Goal: Transaction & Acquisition: Book appointment/travel/reservation

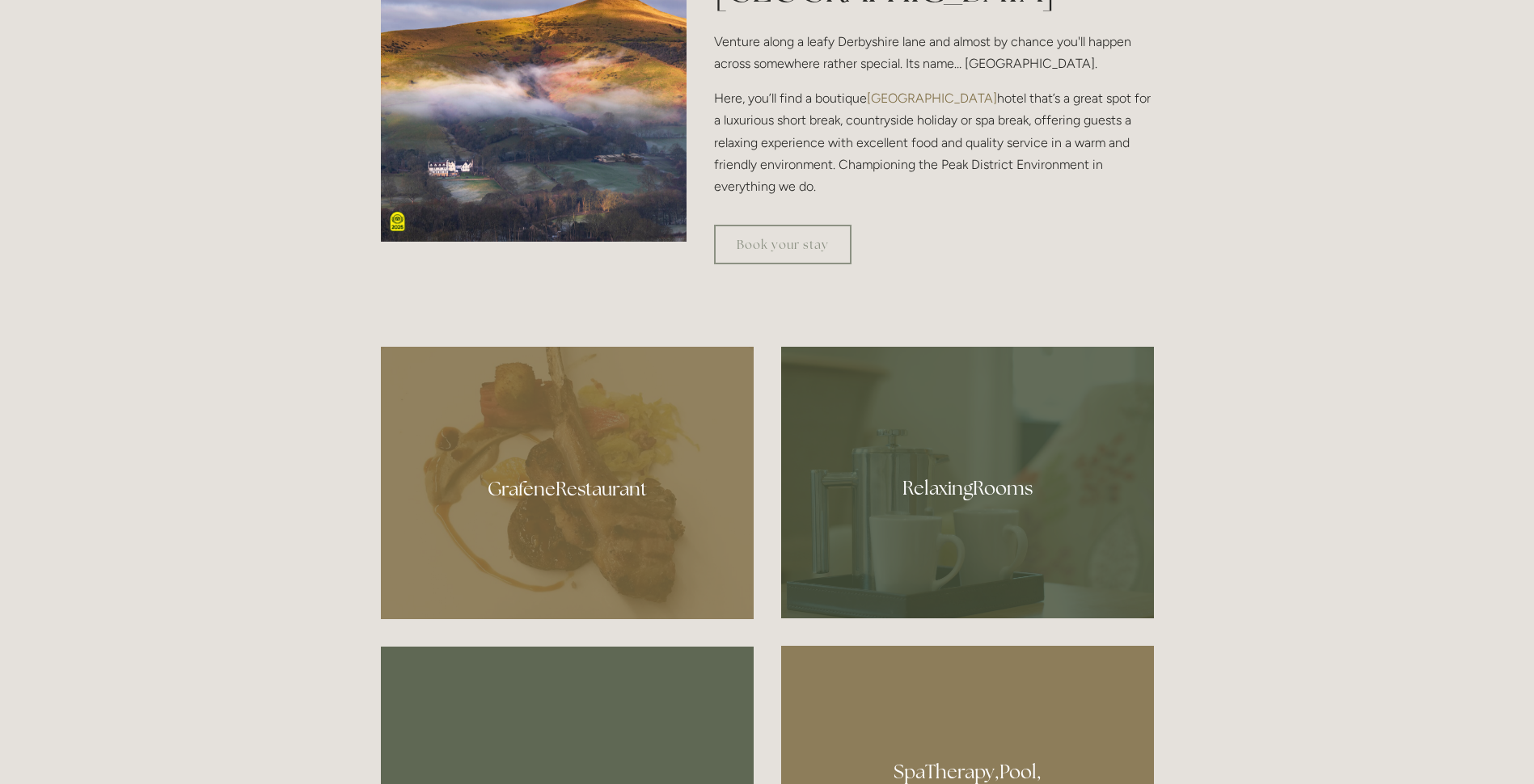
scroll to position [1050, 0]
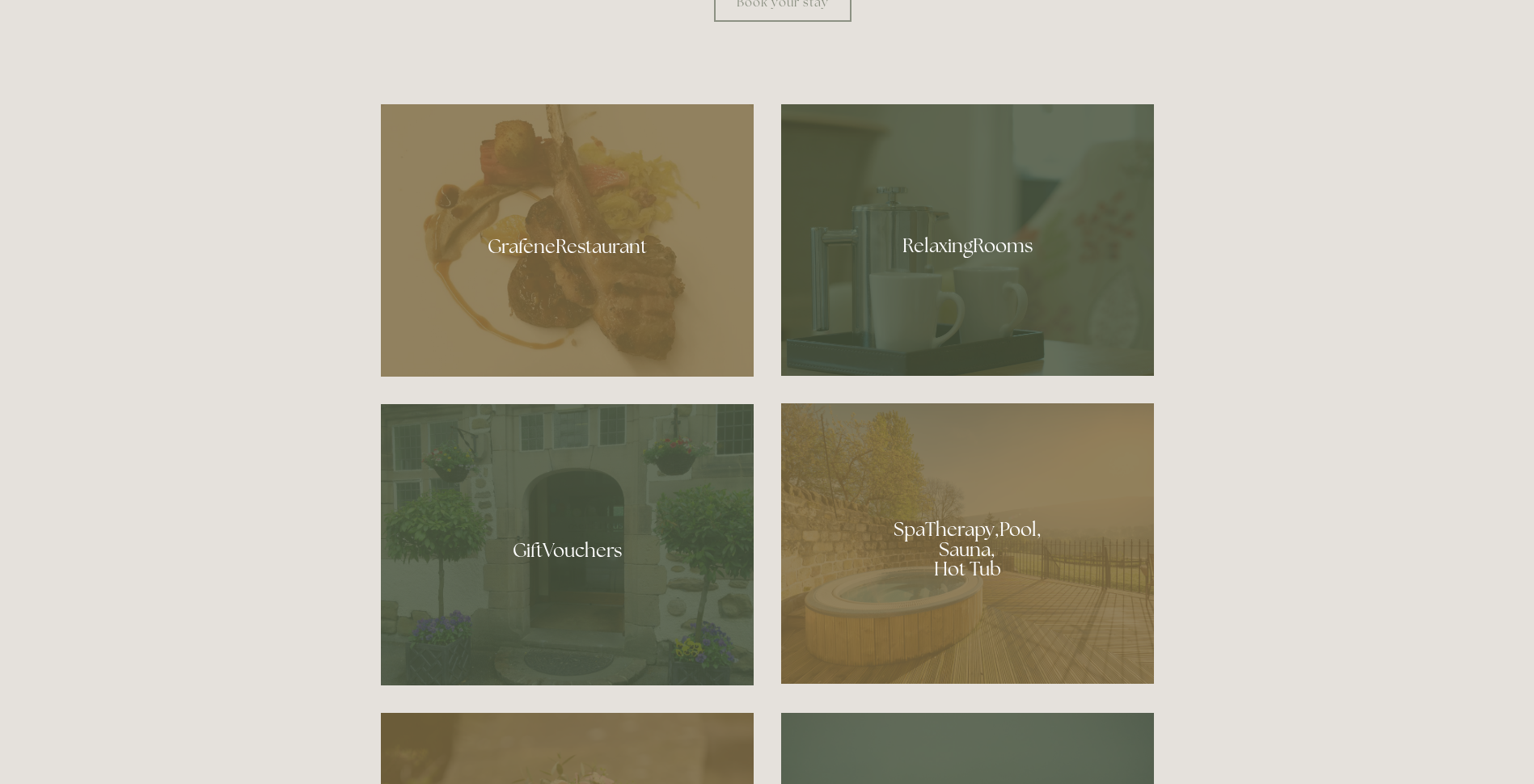
click at [1027, 274] on div at bounding box center [967, 239] width 373 height 272
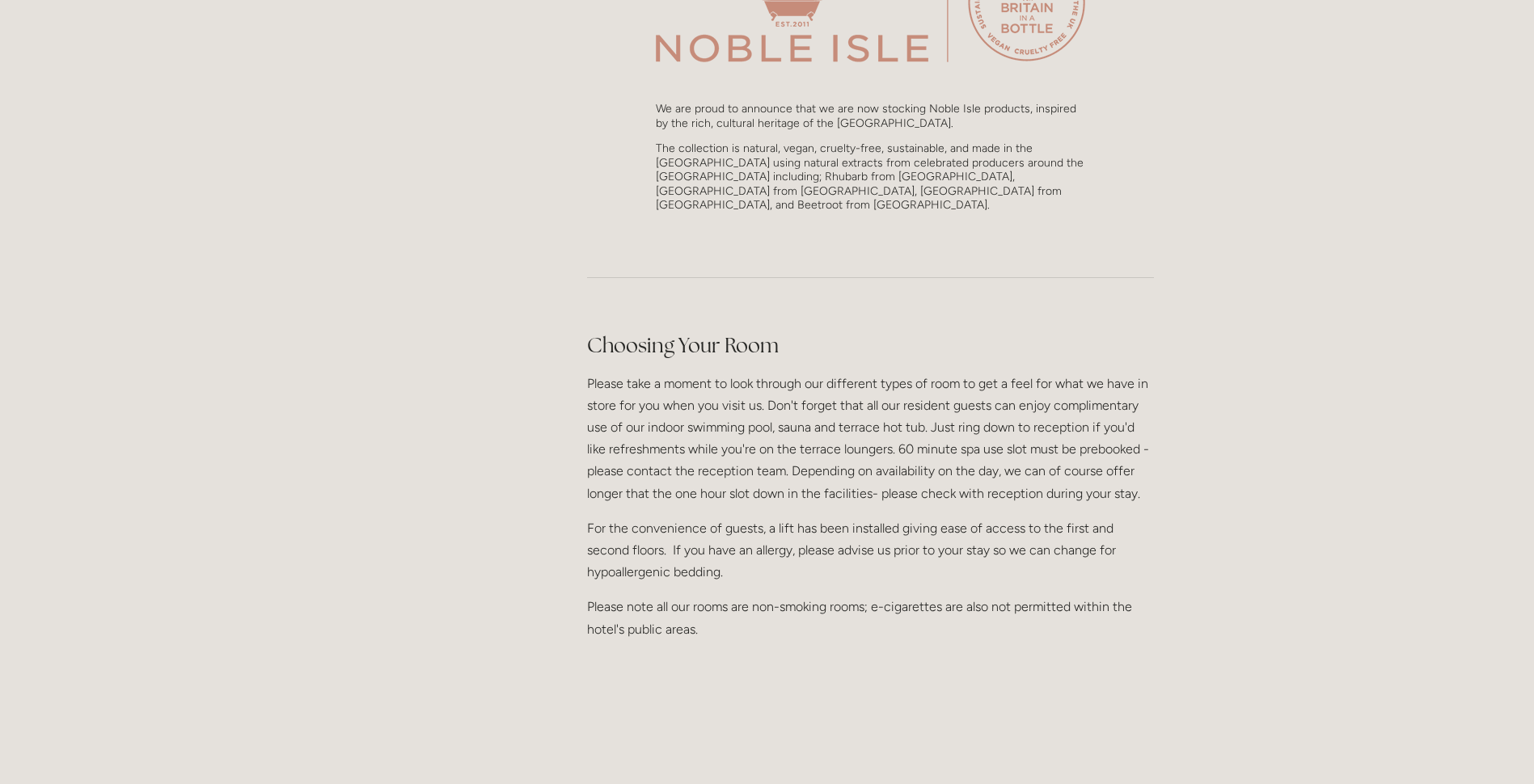
scroll to position [1213, 0]
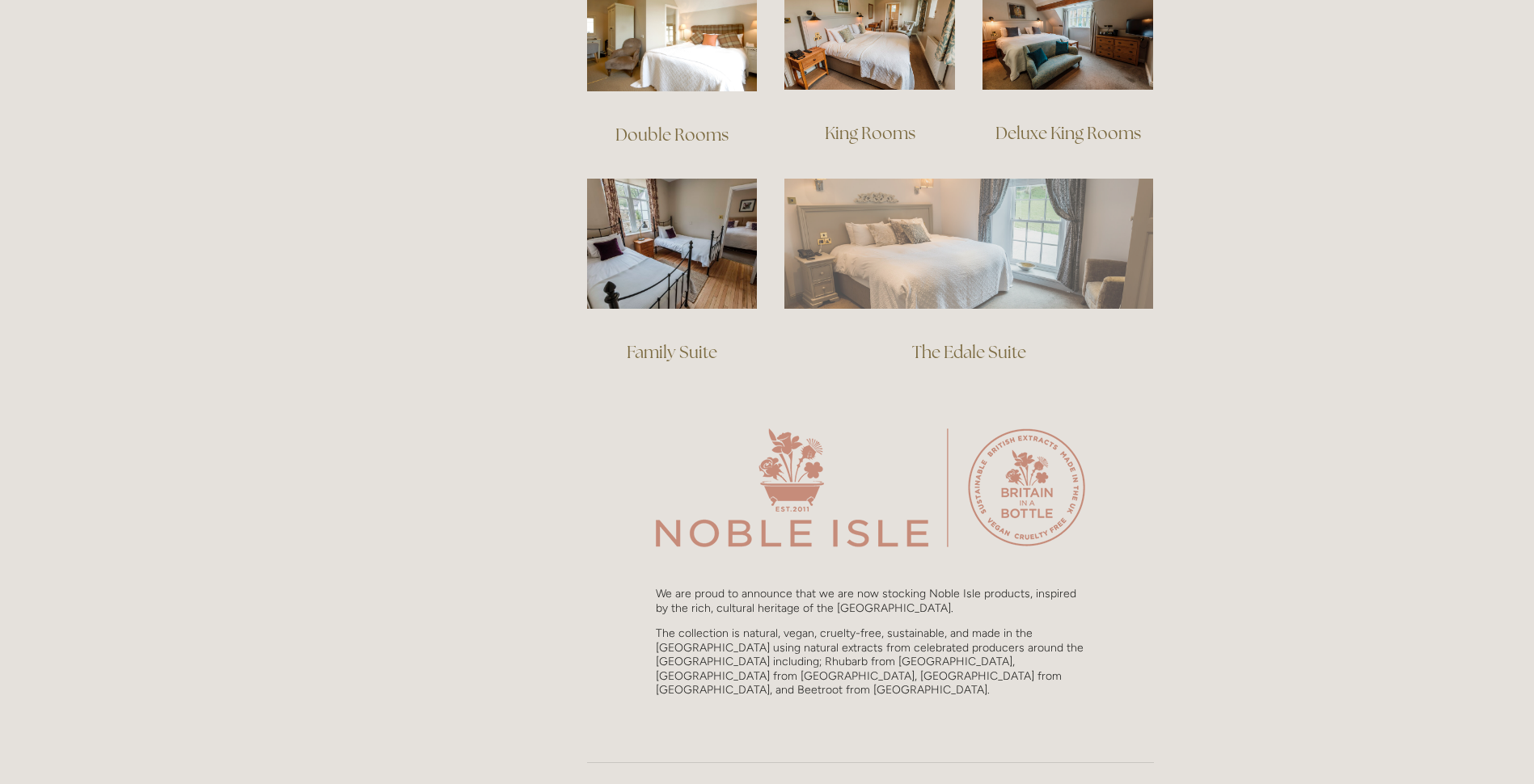
click at [1029, 185] on img at bounding box center [969, 244] width 369 height 129
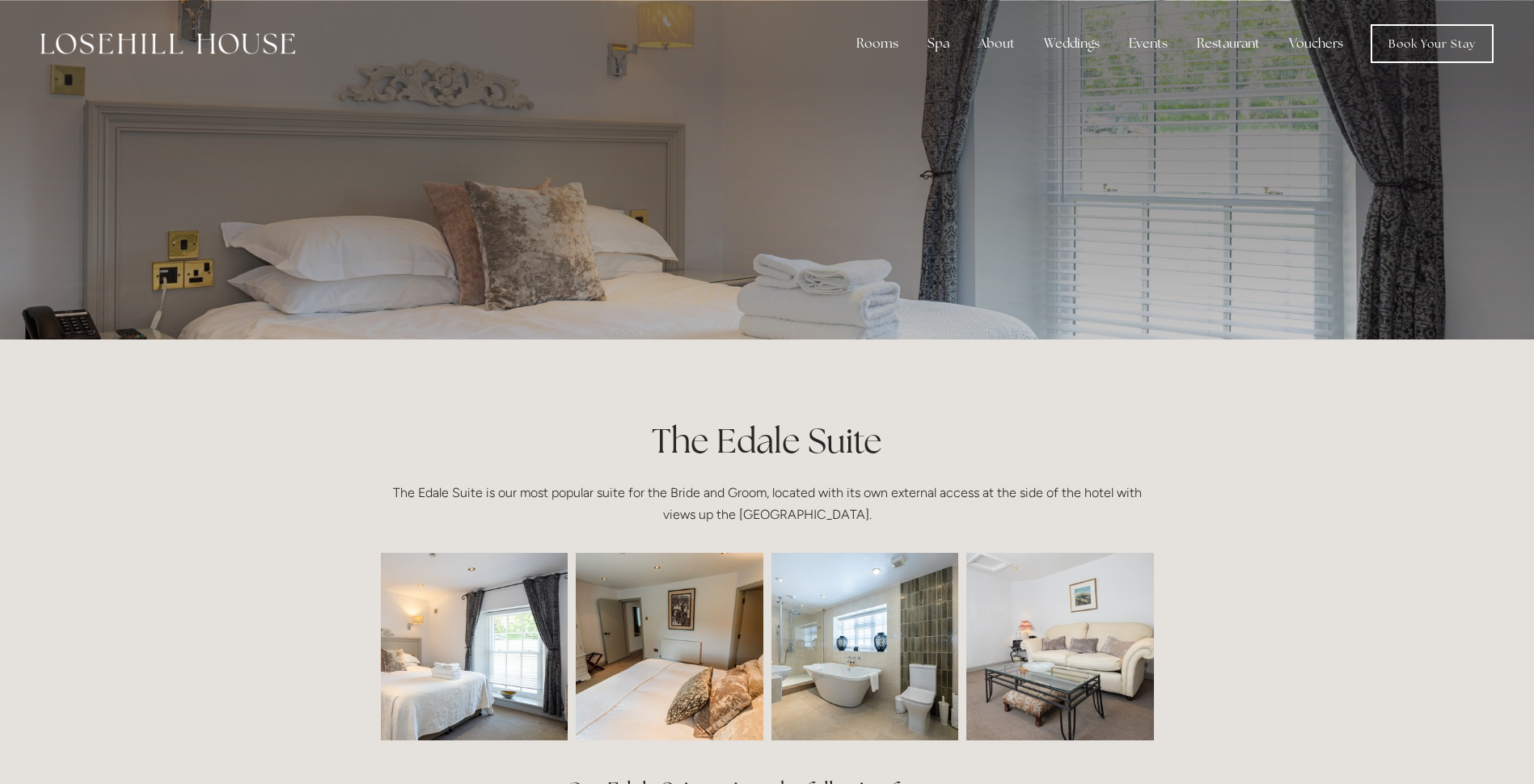
click at [696, 639] on img at bounding box center [669, 646] width 281 height 188
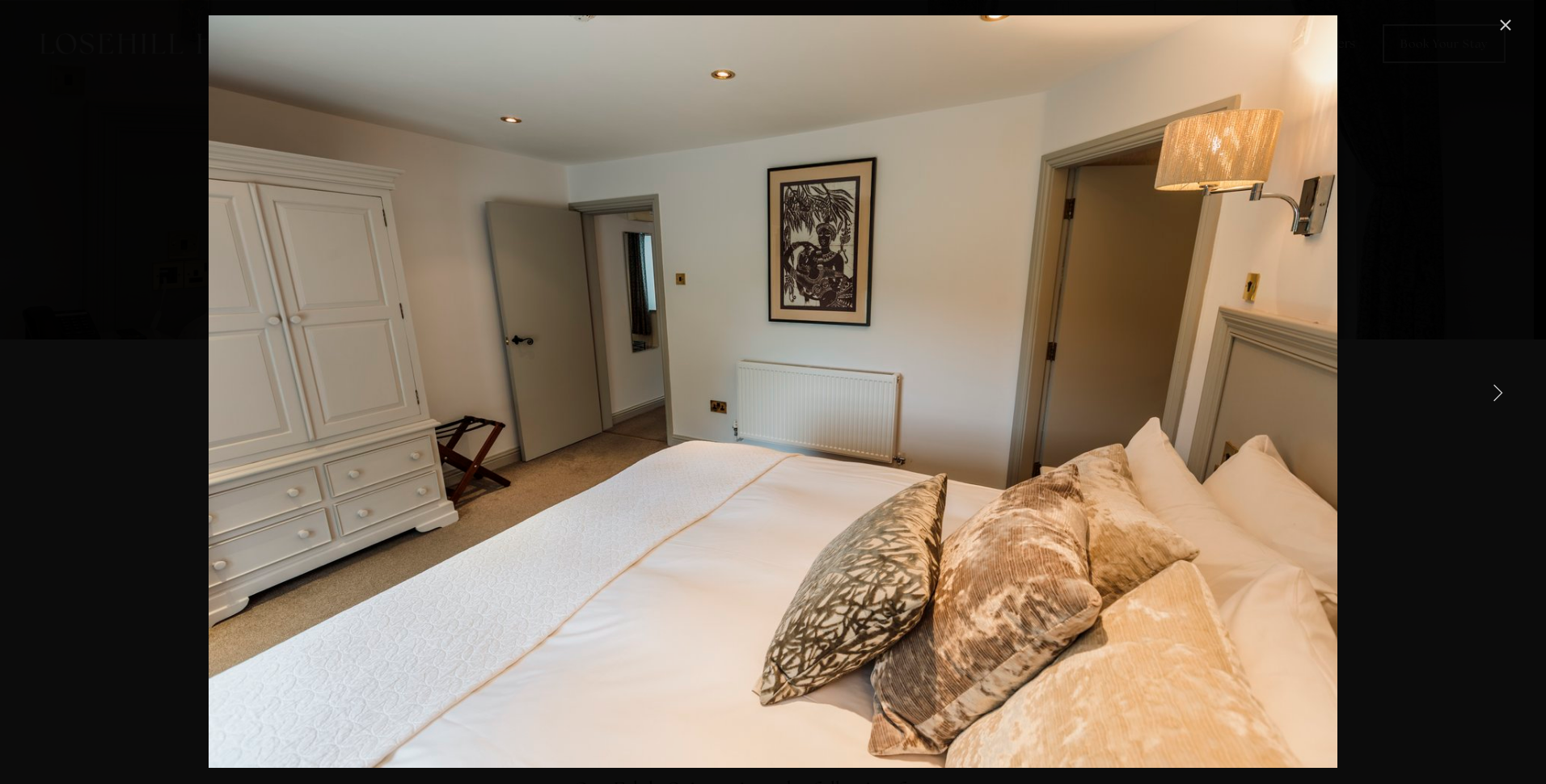
click at [1503, 395] on link "Next Item" at bounding box center [1497, 392] width 36 height 36
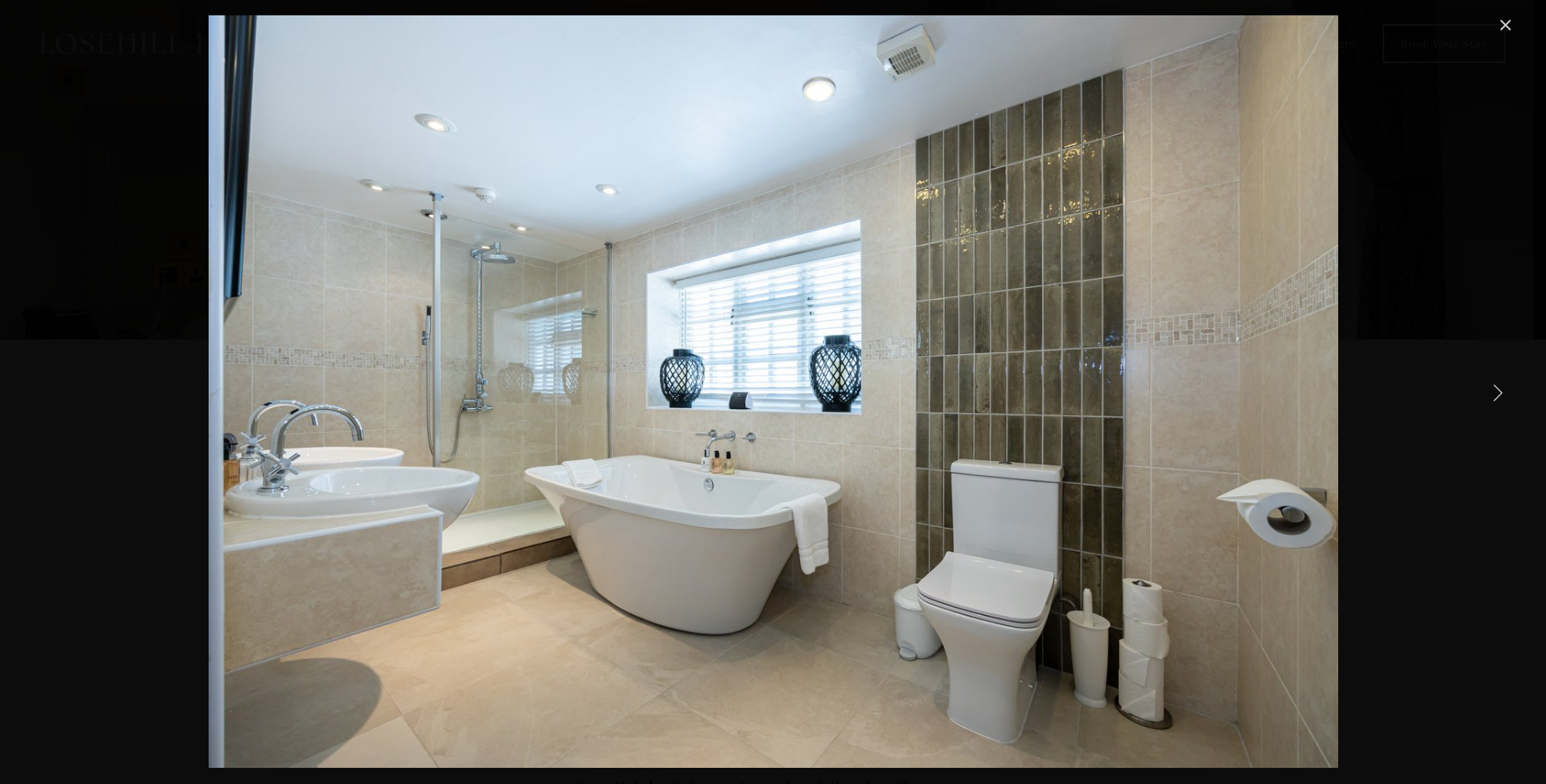
click at [1503, 395] on link "Next Item" at bounding box center [1497, 392] width 36 height 36
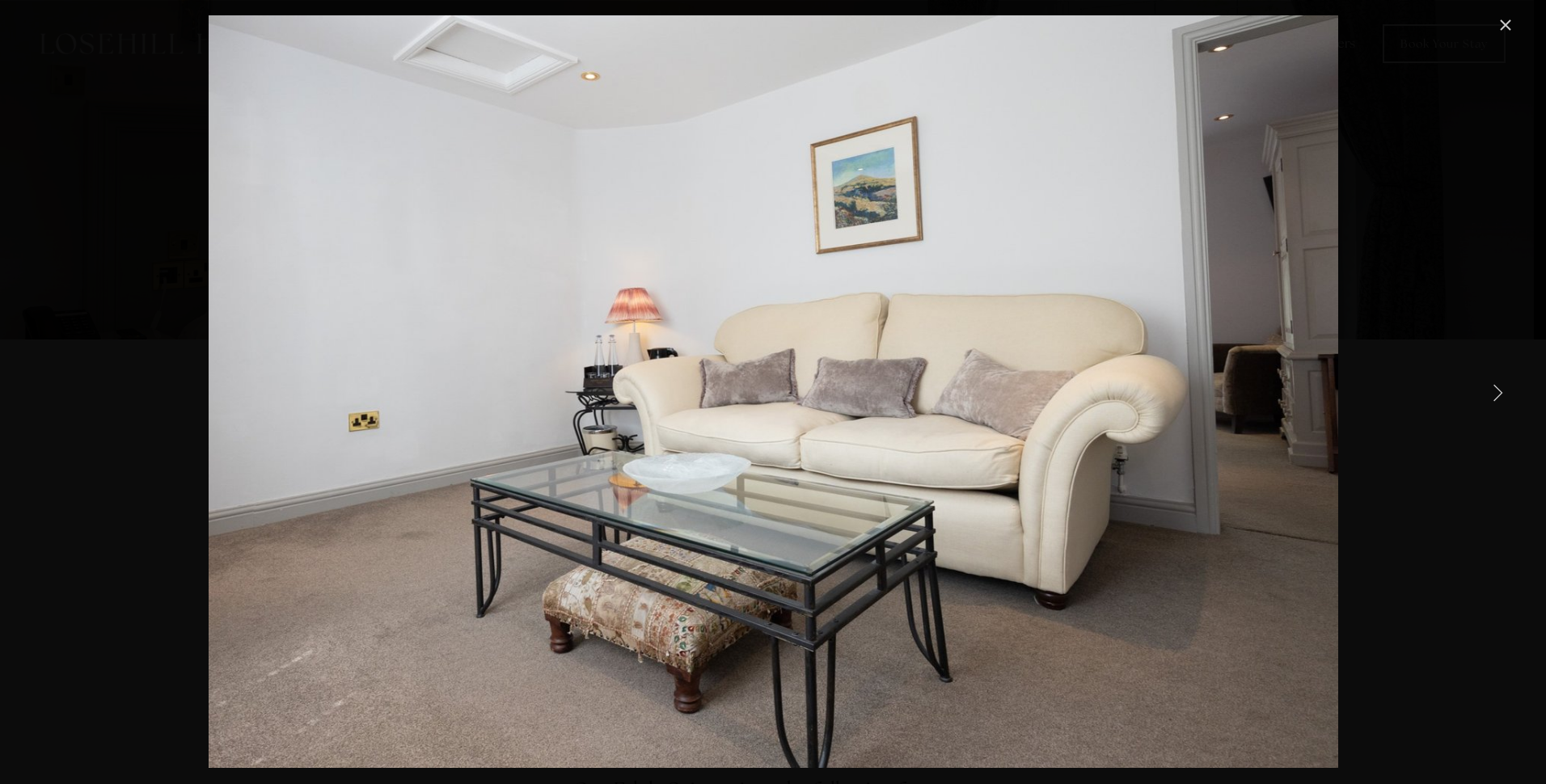
click at [1503, 395] on link "Next Item" at bounding box center [1497, 392] width 36 height 36
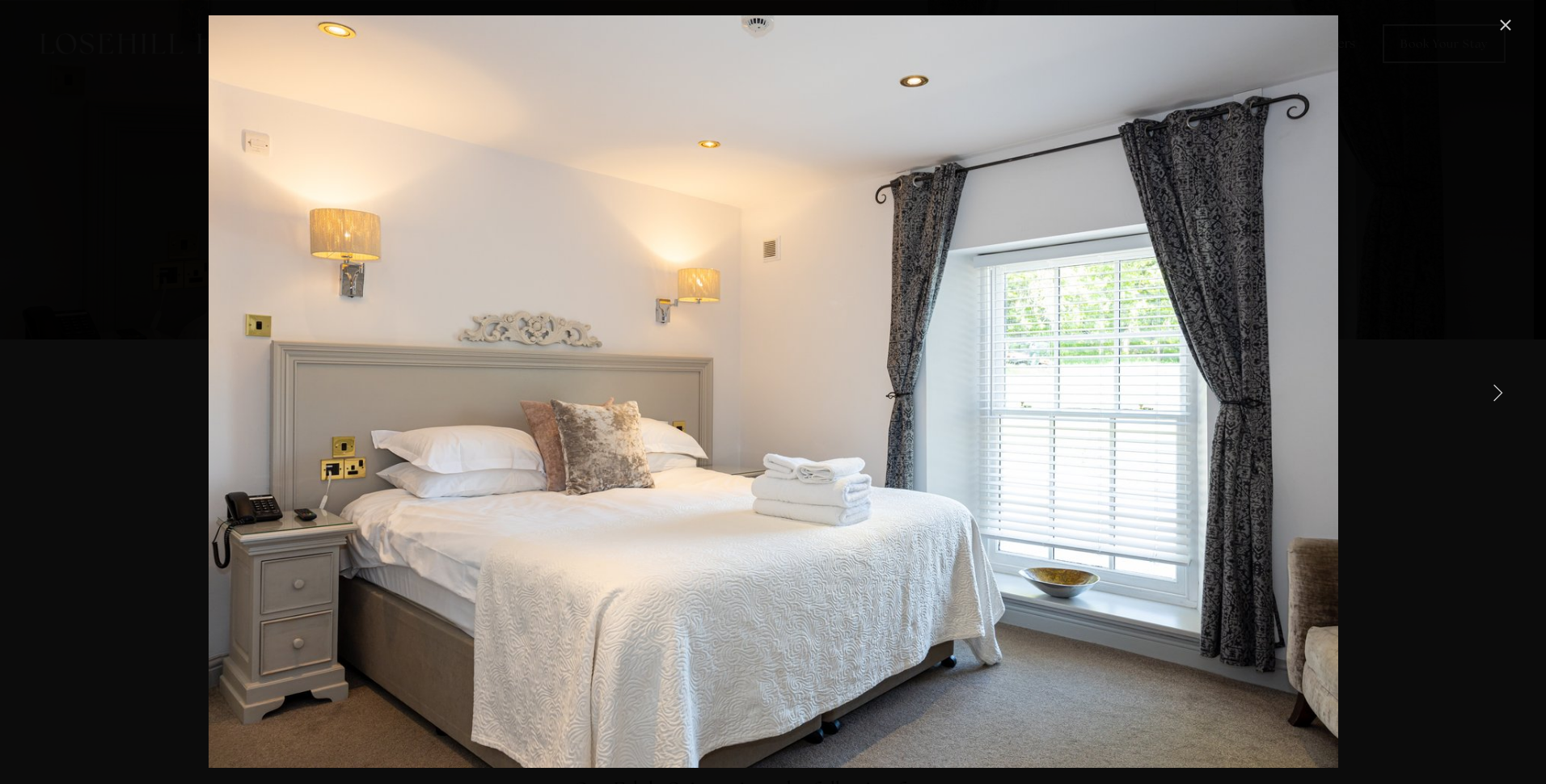
click at [1503, 395] on link "Next Item" at bounding box center [1497, 392] width 36 height 36
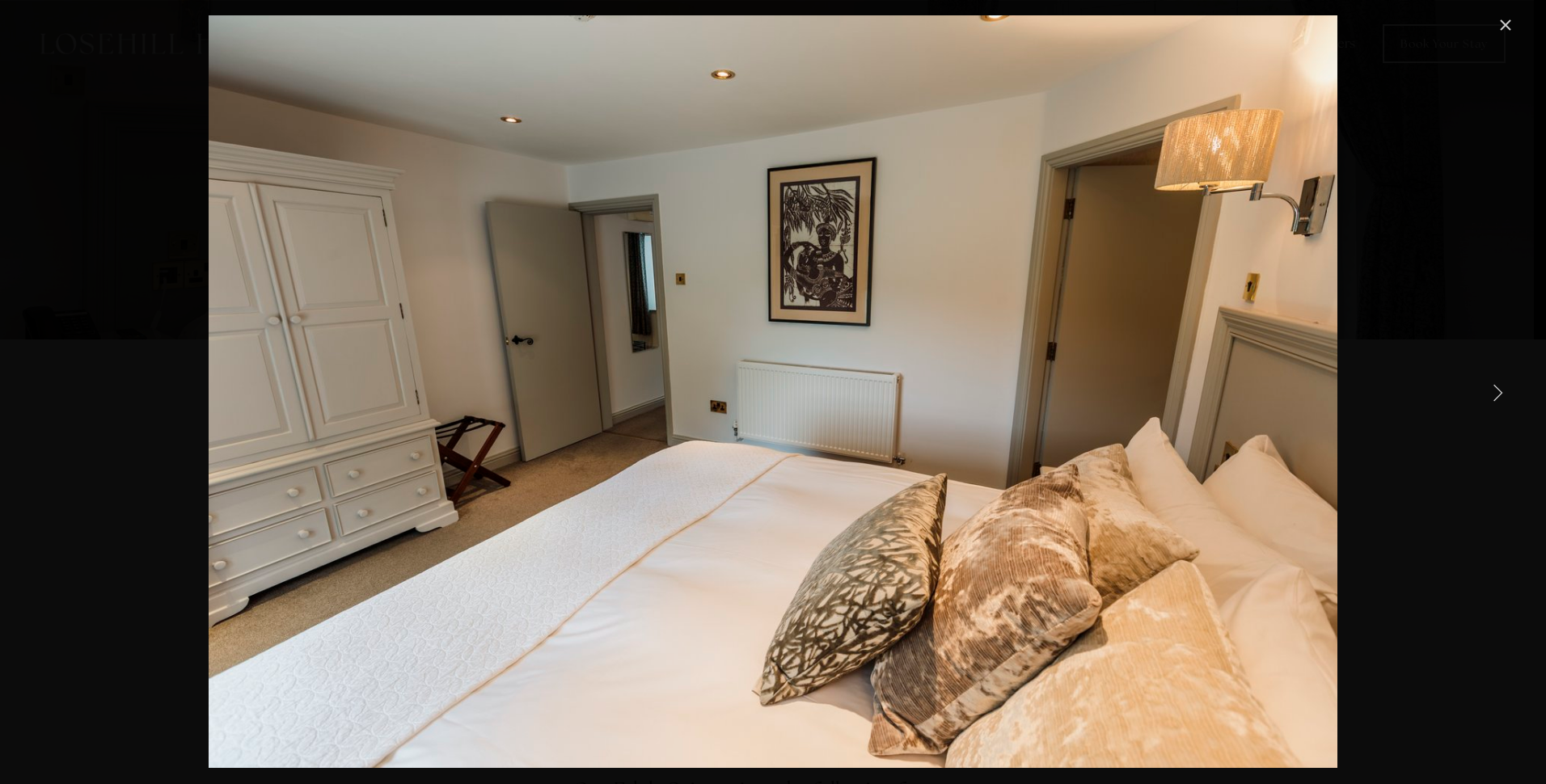
click at [1503, 395] on link "Next Item" at bounding box center [1497, 392] width 36 height 36
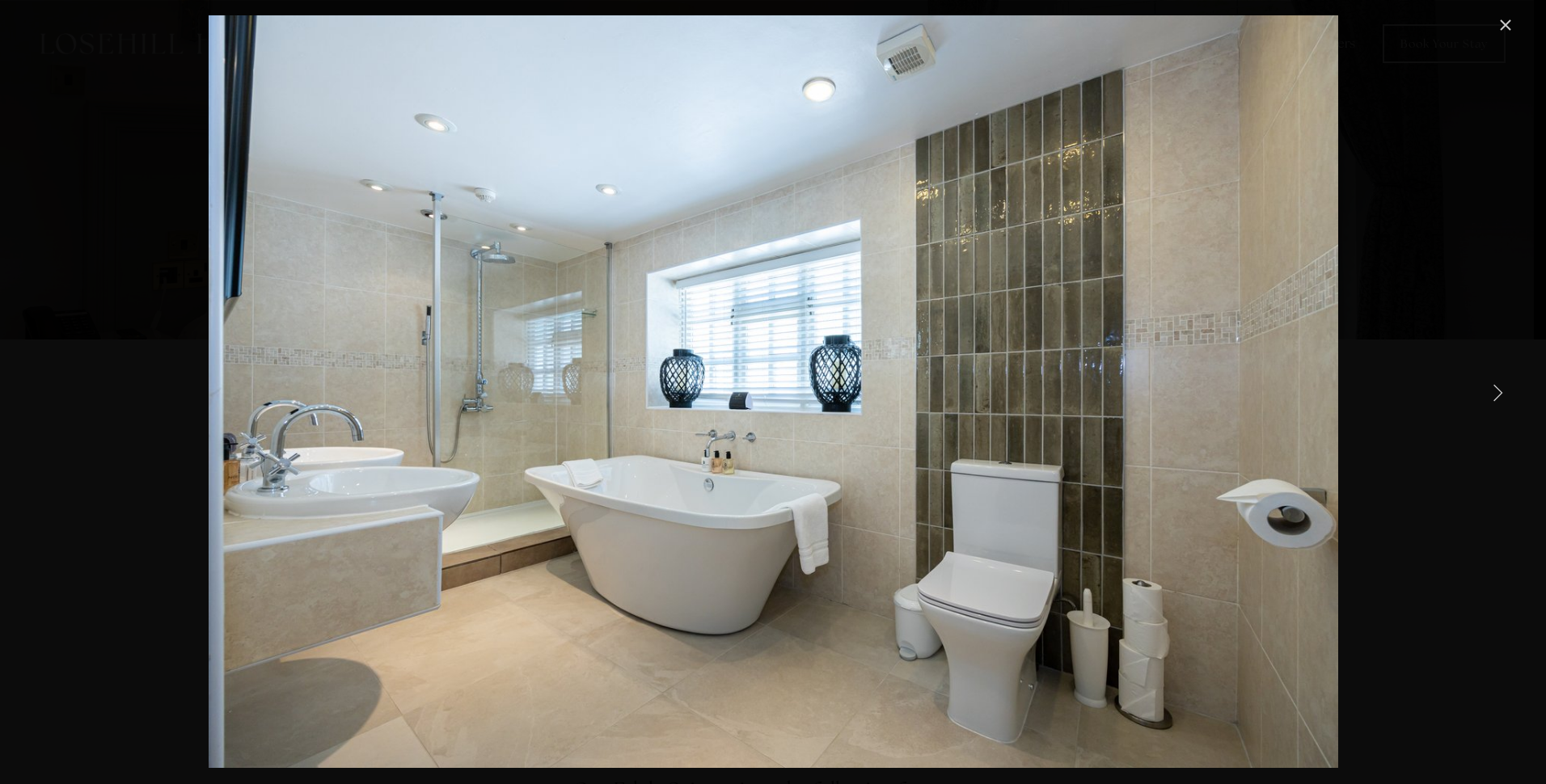
click at [1503, 17] on link "Close" at bounding box center [1506, 25] width 19 height 19
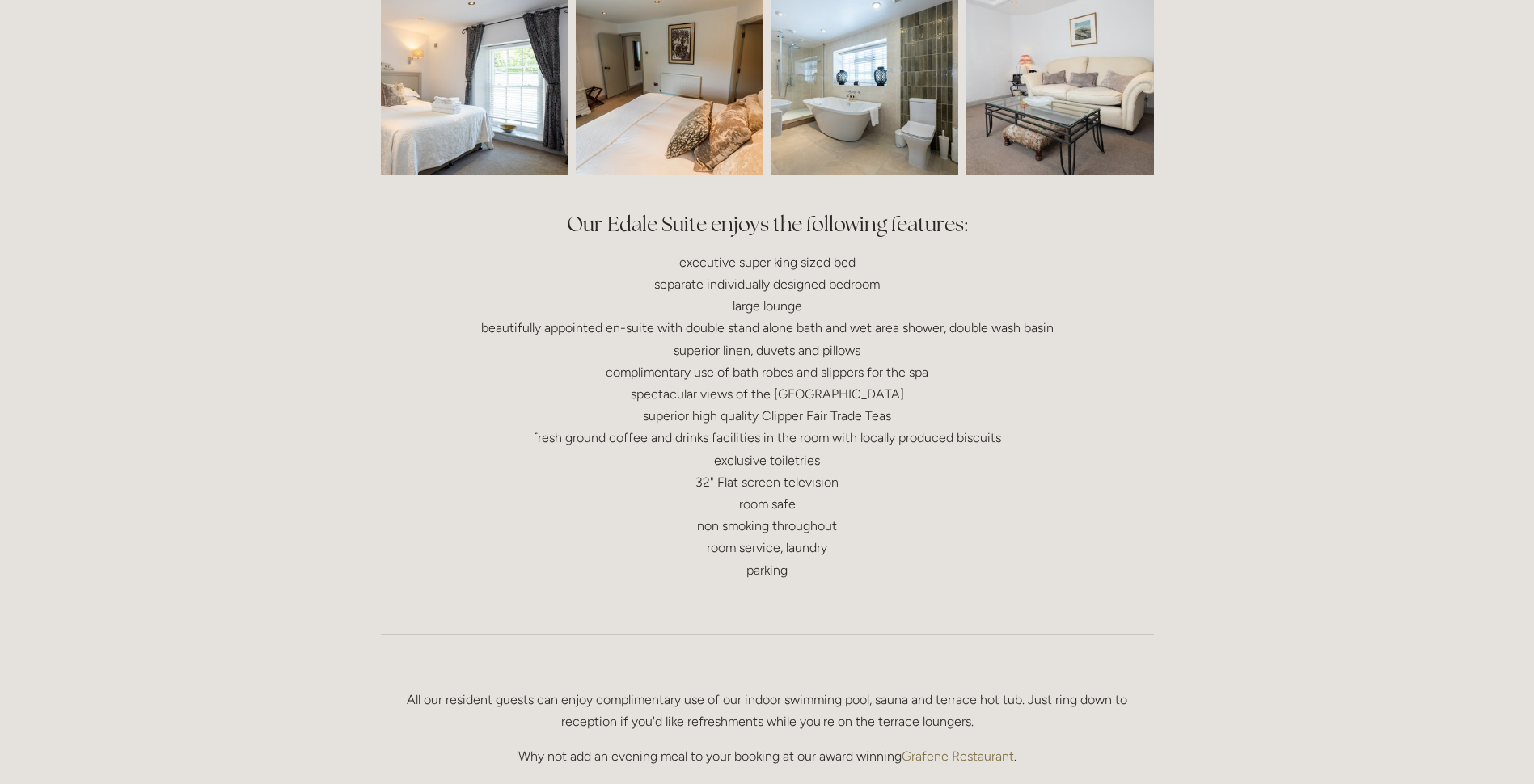
scroll to position [727, 0]
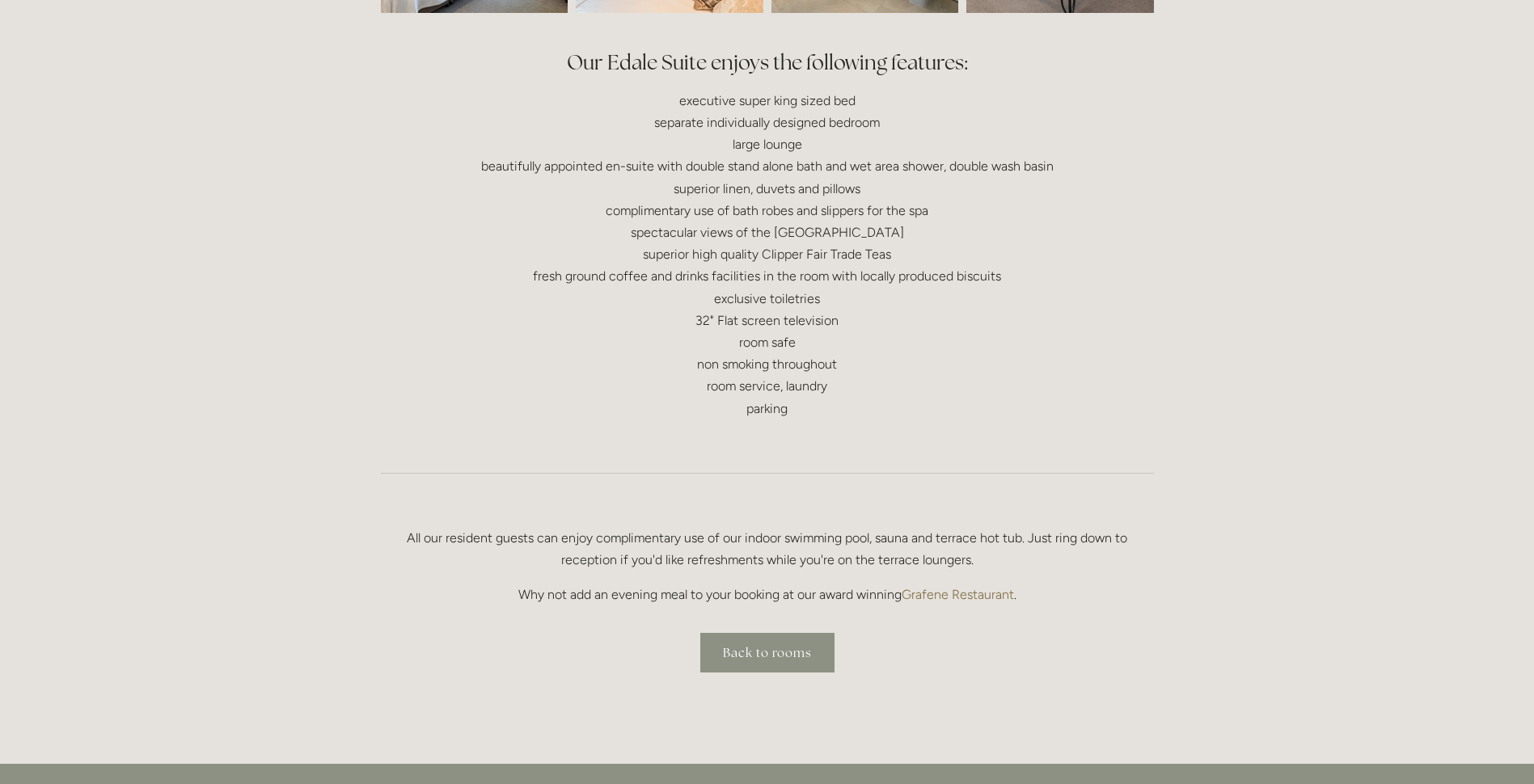
click at [756, 644] on link "Back to rooms" at bounding box center [768, 652] width 135 height 39
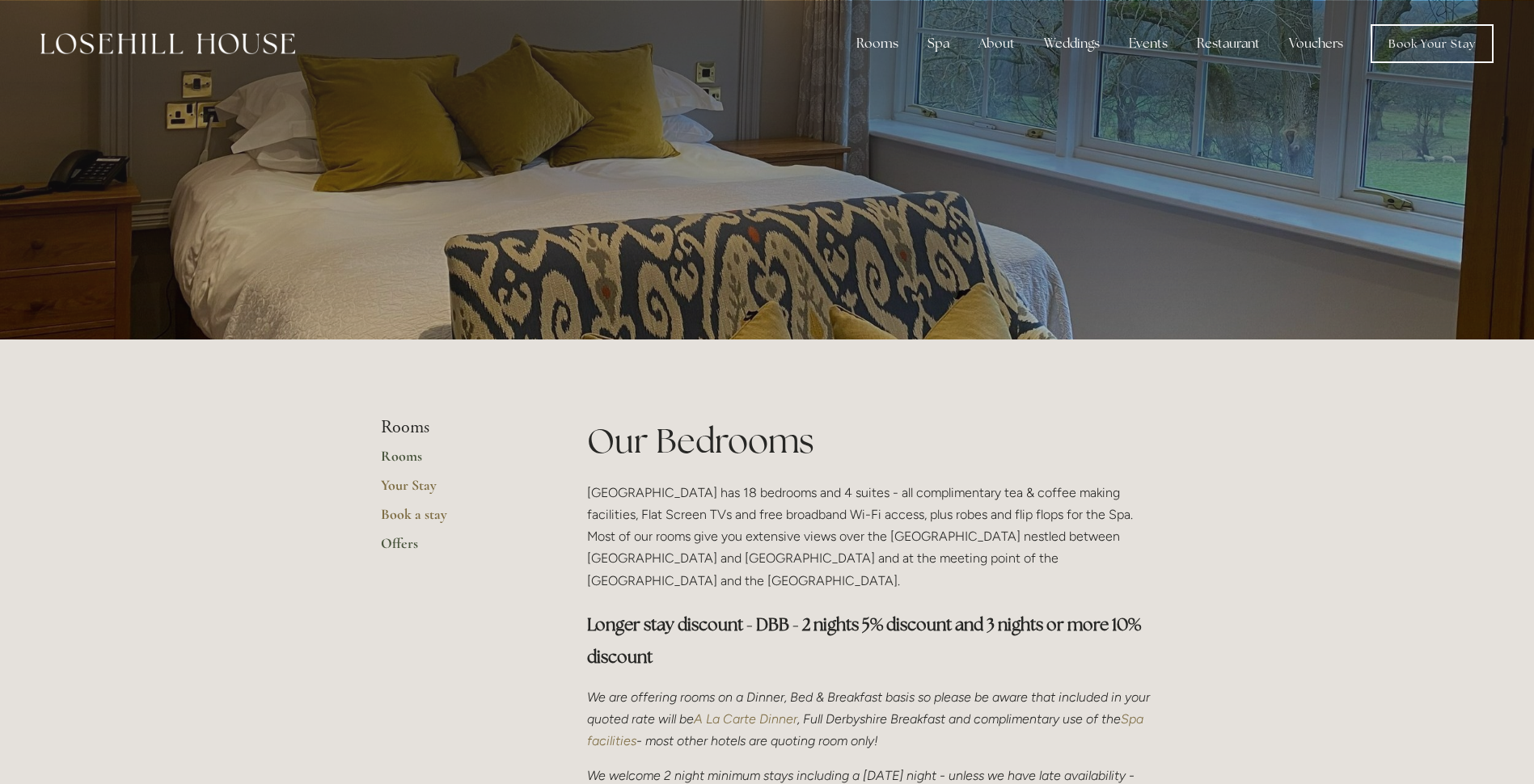
click at [400, 543] on link "Offers" at bounding box center [458, 548] width 155 height 29
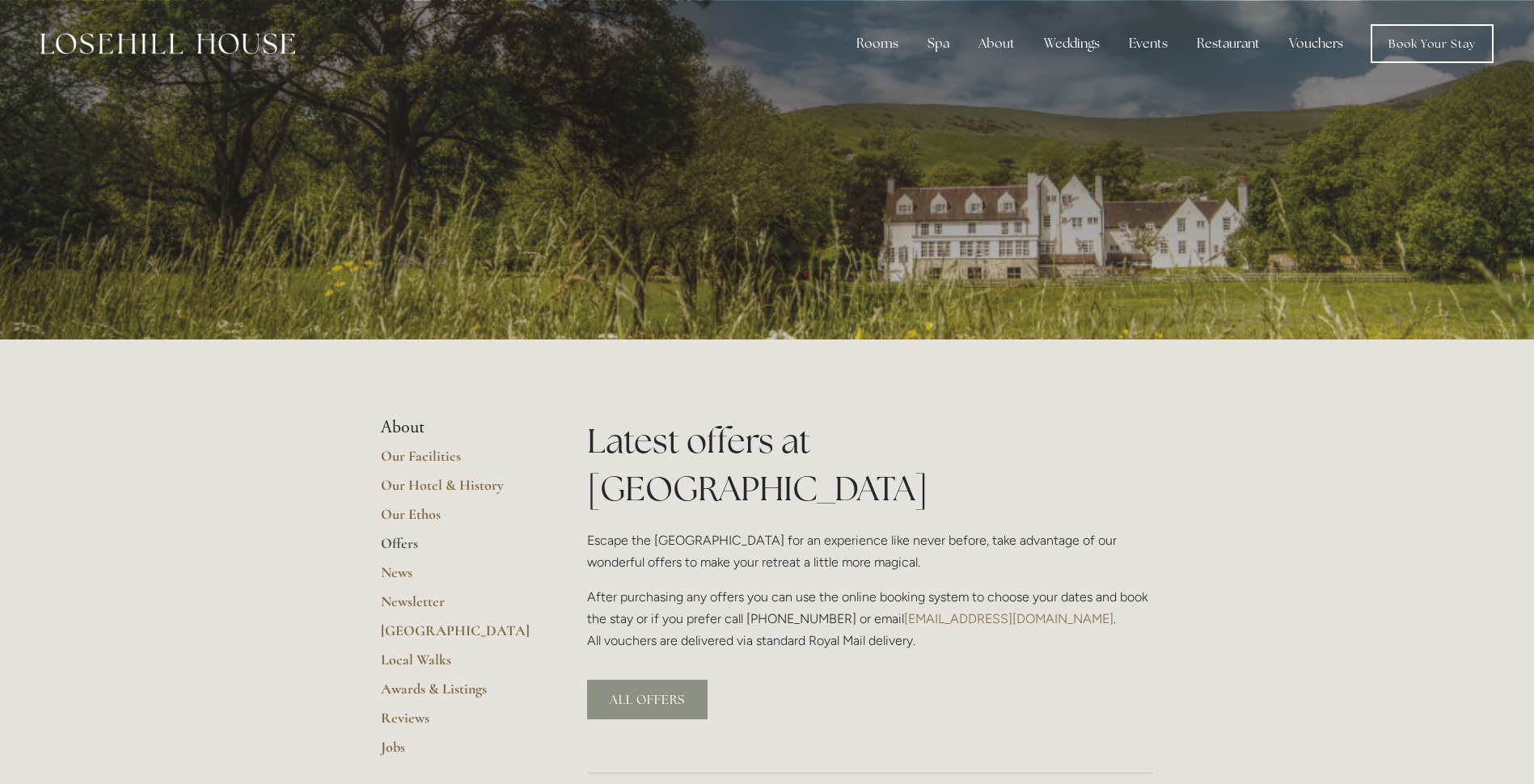
click at [660, 680] on link "ALL OFFERS" at bounding box center [647, 699] width 121 height 39
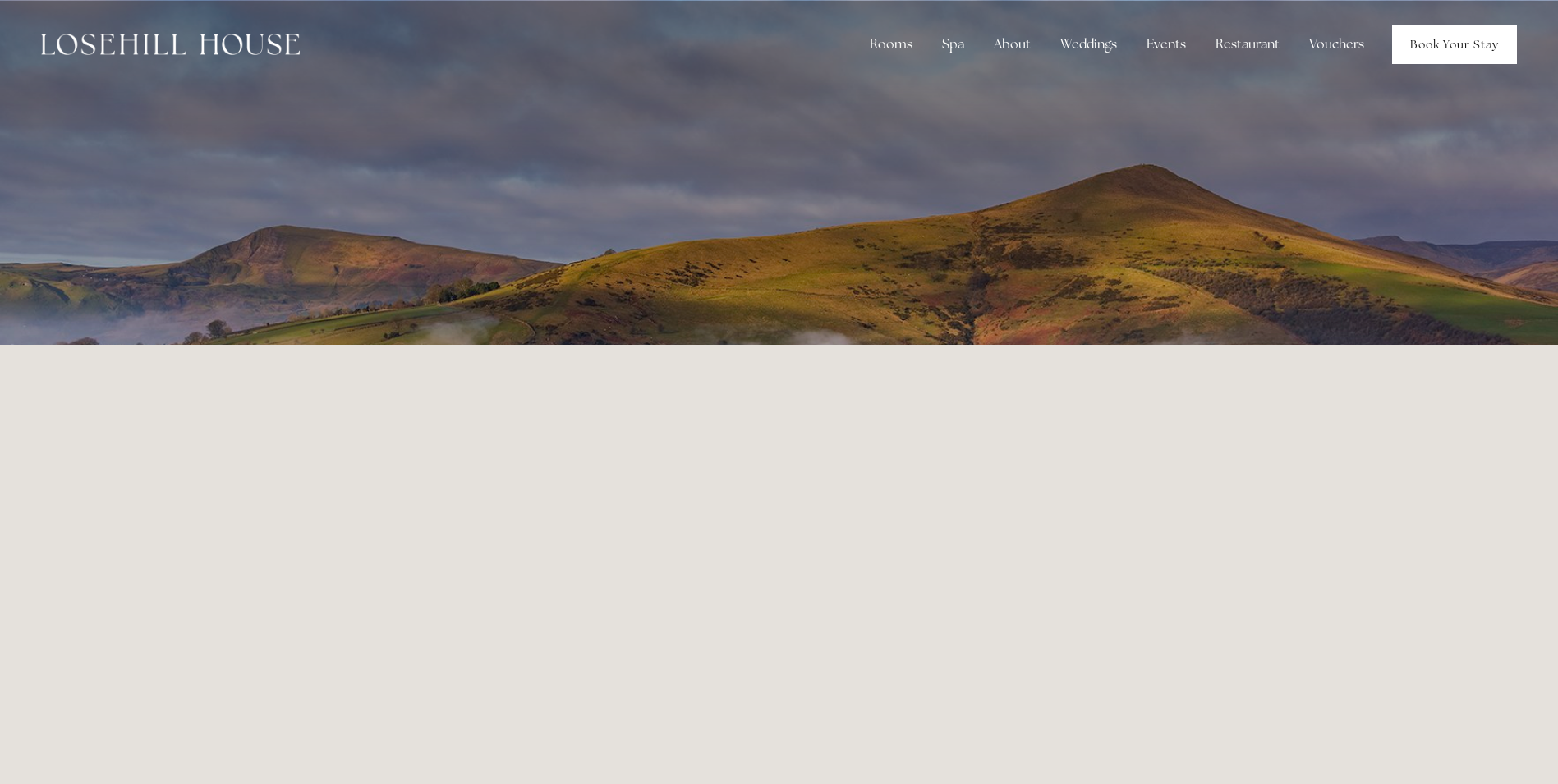
drag, startPoint x: 1426, startPoint y: 29, endPoint x: 1452, endPoint y: 36, distance: 26.9
click at [1426, 29] on link "Book Your Stay" at bounding box center [1454, 44] width 125 height 39
